Goal: Task Accomplishment & Management: Manage account settings

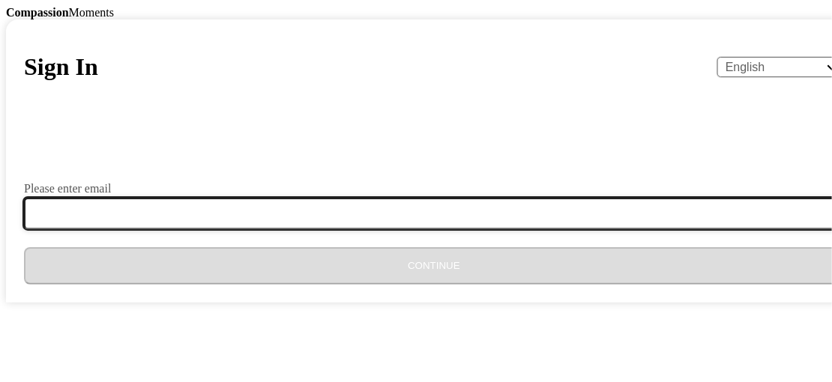
click at [289, 229] on input "Please enter email" at bounding box center [443, 213] width 838 height 31
type input "[EMAIL_ADDRESS][DOMAIN_NAME]"
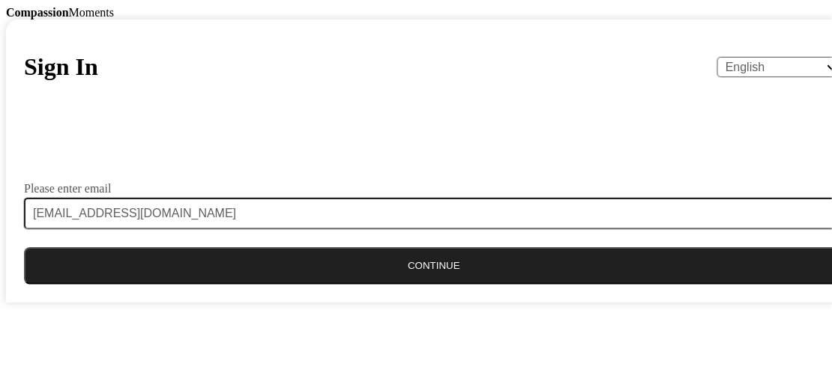
click at [415, 285] on button "Continue" at bounding box center [434, 265] width 820 height 37
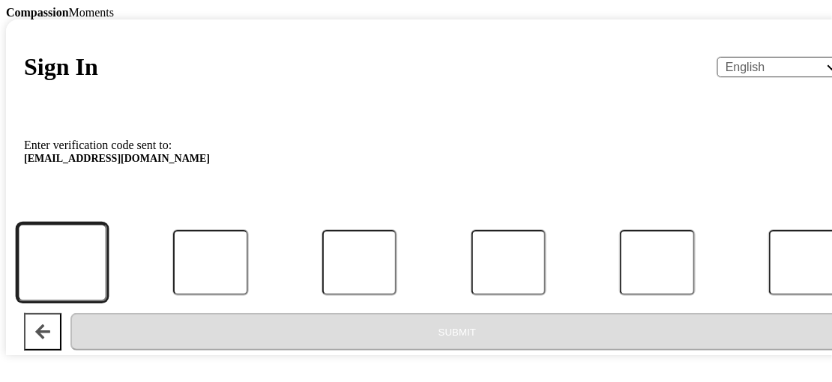
click at [106, 266] on input "Code" at bounding box center [61, 262] width 89 height 79
type input "7"
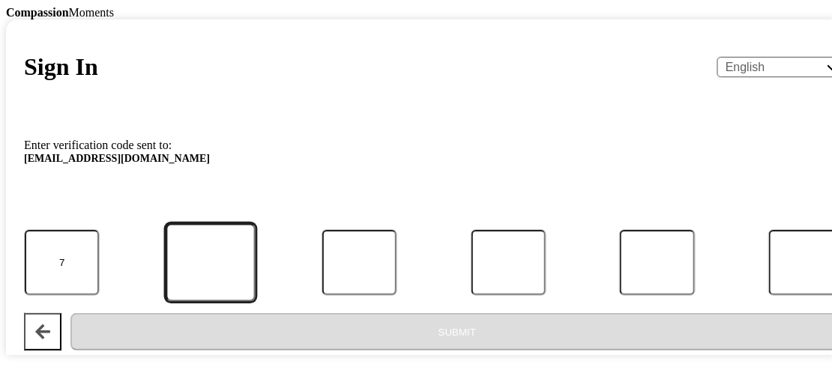
type input "2"
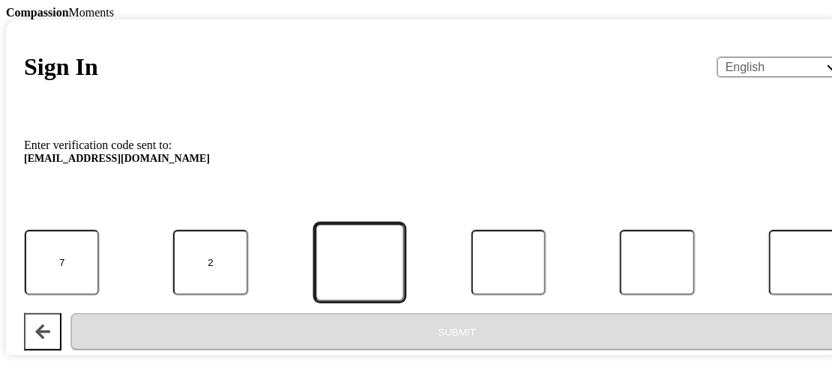
type input "6"
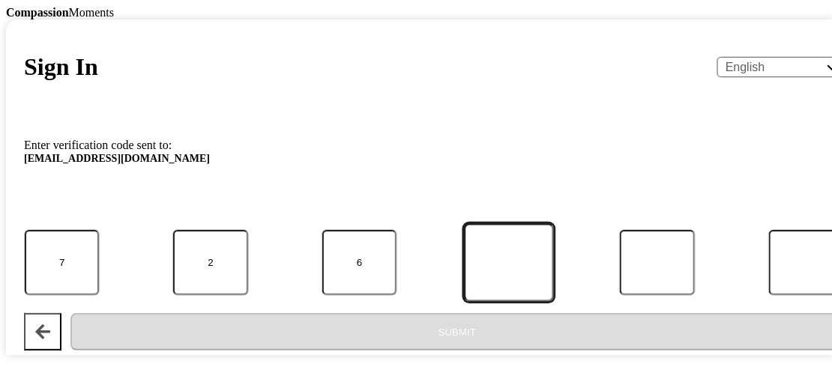
type input "6"
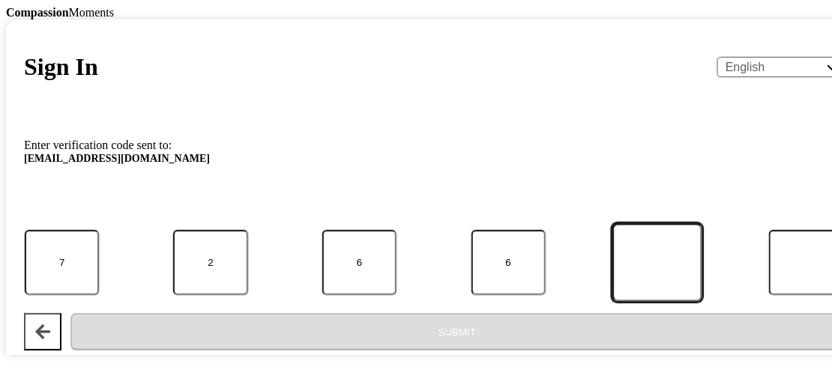
type input "8"
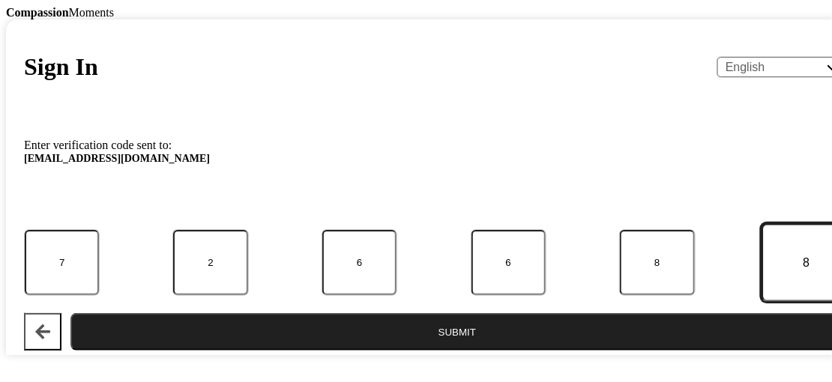
type input "8"
click at [435, 332] on button "Submit" at bounding box center [457, 331] width 774 height 37
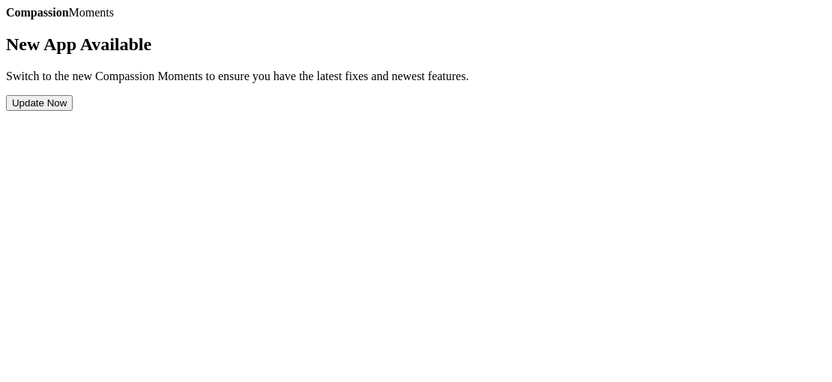
click at [73, 111] on button "Update Now" at bounding box center [39, 103] width 67 height 16
